Goal: Find contact information: Find contact information

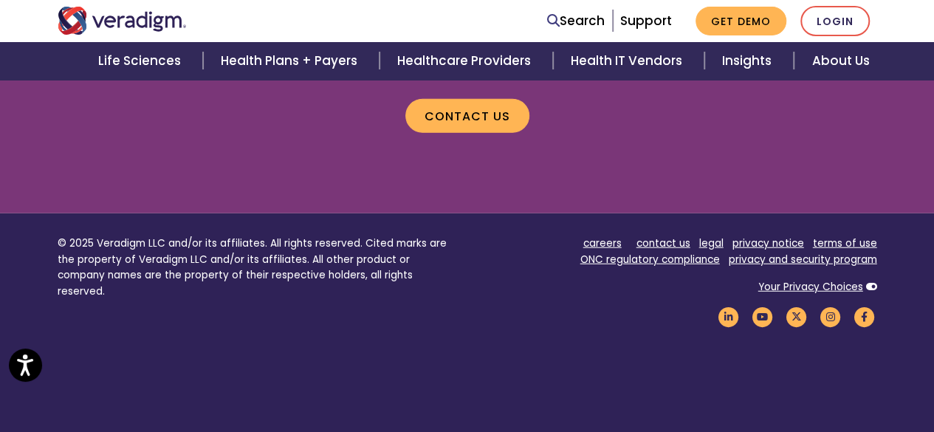
scroll to position [1783, 0]
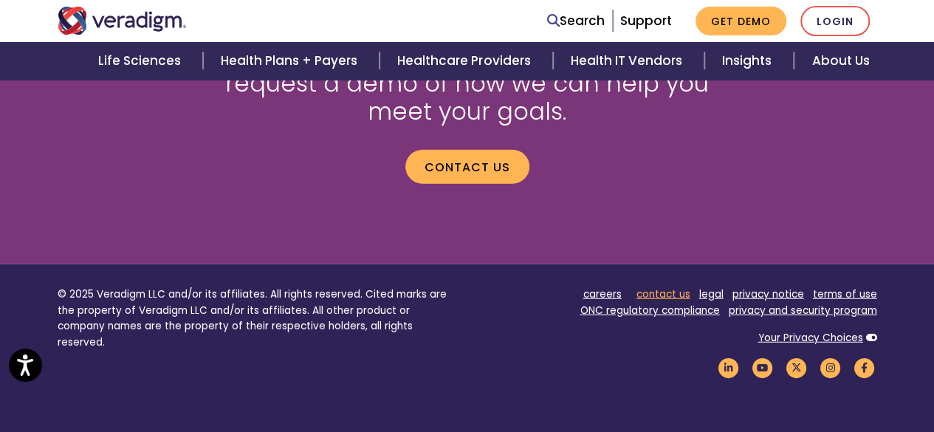
click at [664, 295] on link "contact us" at bounding box center [663, 294] width 54 height 14
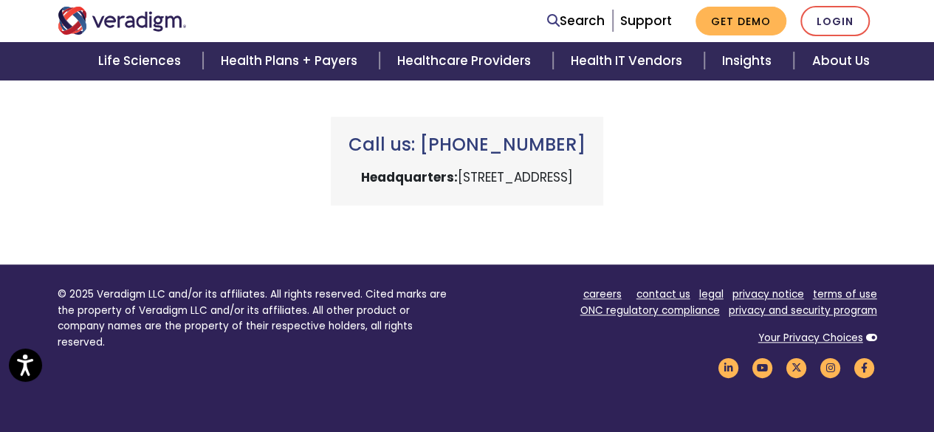
drag, startPoint x: 362, startPoint y: 176, endPoint x: 548, endPoint y: 182, distance: 186.1
click at [548, 182] on p "Headquarters: 222 W Merchandise Mart Plaza, Chicago, IL 60654" at bounding box center [466, 178] width 237 height 20
copy p "222 W Merchandise Mart Plaza"
